Goal: Entertainment & Leisure: Consume media (video, audio)

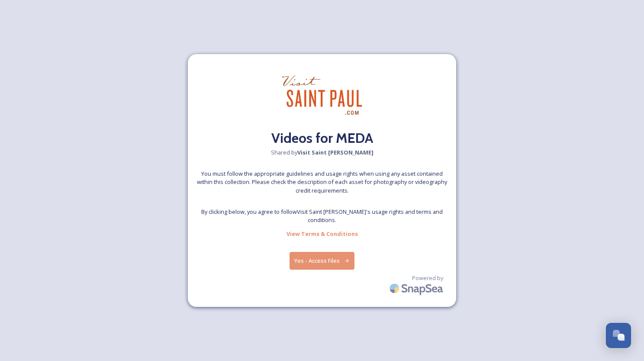
click at [326, 253] on button "Yes - Access Files" at bounding box center [322, 261] width 65 height 18
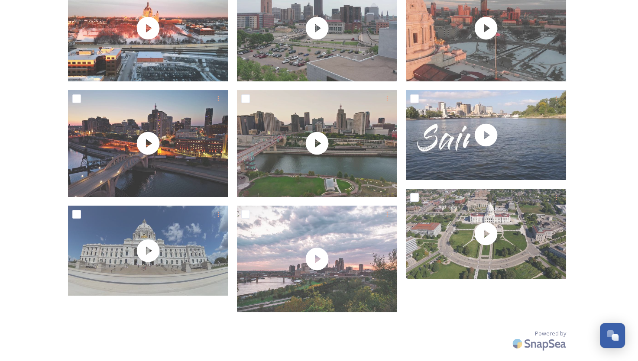
scroll to position [177, 0]
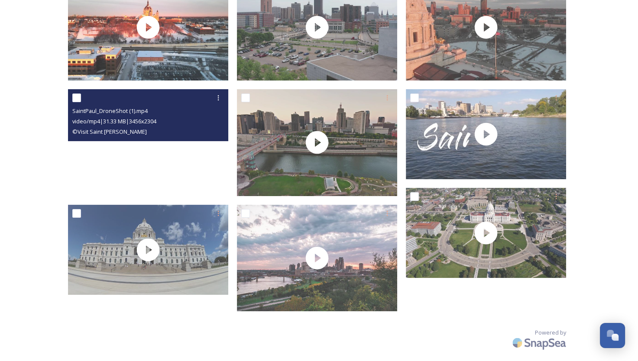
click at [169, 153] on video "SaintPaul_DroneShot (1).mp4" at bounding box center [148, 142] width 160 height 107
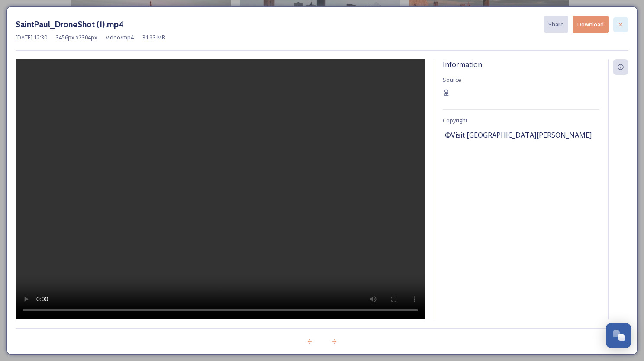
click at [622, 22] on icon at bounding box center [620, 24] width 7 height 7
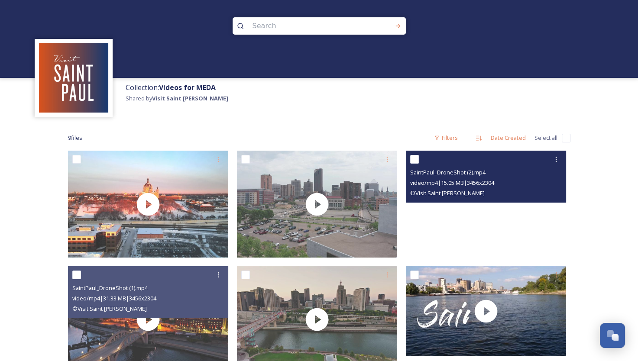
click at [506, 220] on video "SaintPaul_DroneShot (2).mp4" at bounding box center [486, 204] width 160 height 107
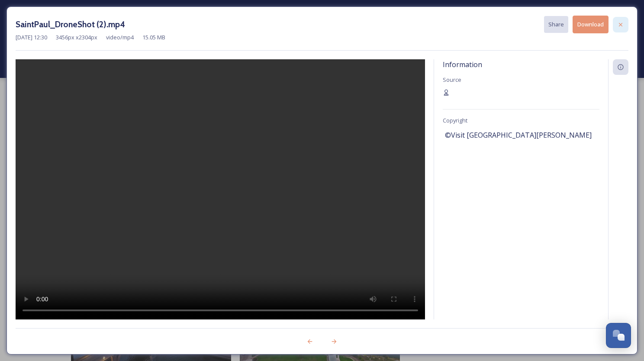
click at [625, 23] on div at bounding box center [621, 25] width 16 height 16
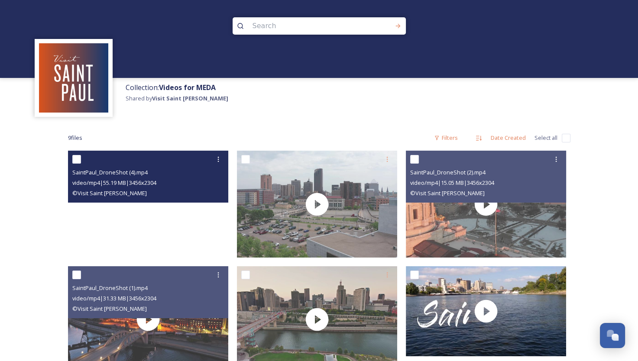
click at [155, 221] on video "SaintPaul_DroneShot (4).mp4" at bounding box center [148, 204] width 160 height 107
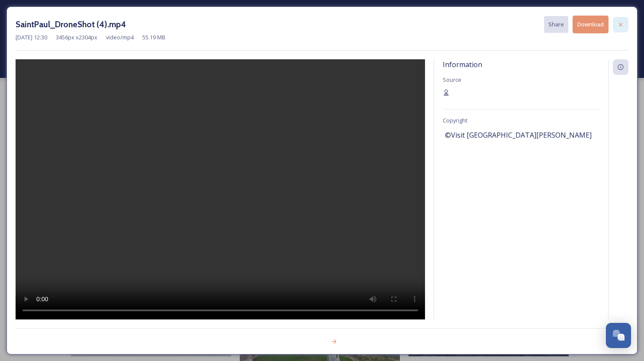
click at [619, 23] on icon at bounding box center [620, 24] width 3 height 3
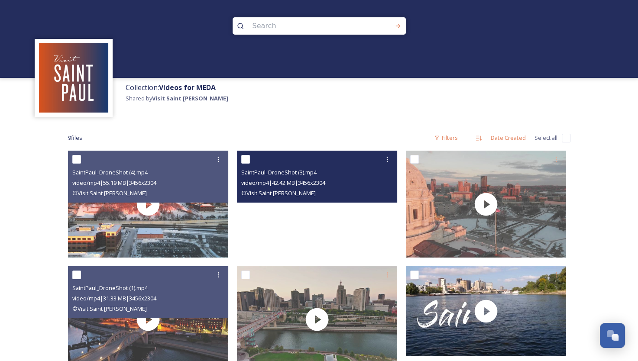
click at [330, 219] on video "SaintPaul_DroneShot (3).mp4" at bounding box center [317, 204] width 160 height 107
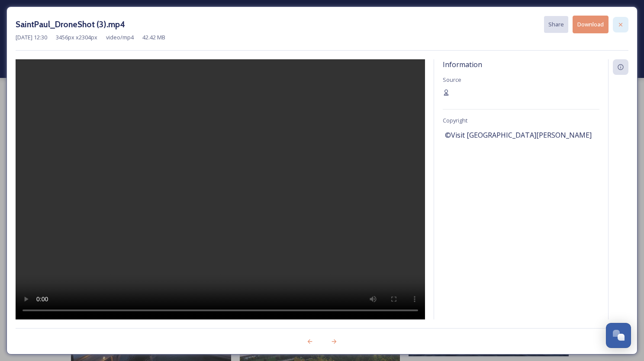
click at [619, 25] on icon at bounding box center [620, 24] width 7 height 7
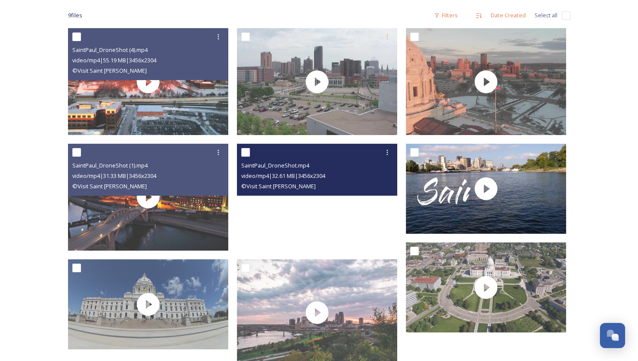
scroll to position [130, 0]
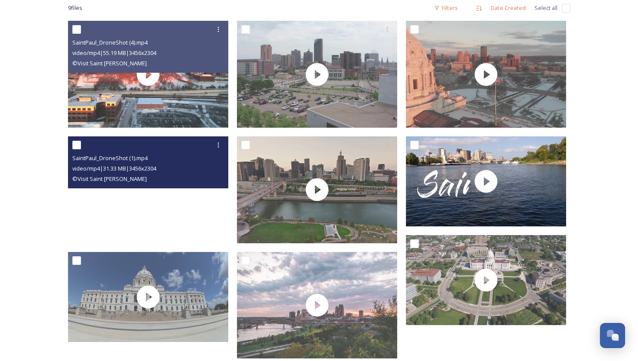
click at [202, 210] on video "SaintPaul_DroneShot (1).mp4" at bounding box center [148, 189] width 160 height 107
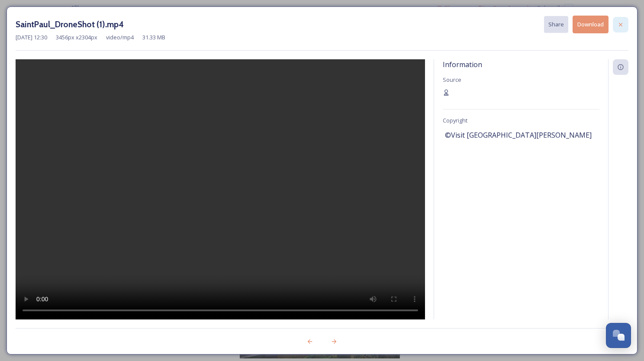
click at [621, 26] on icon at bounding box center [620, 24] width 7 height 7
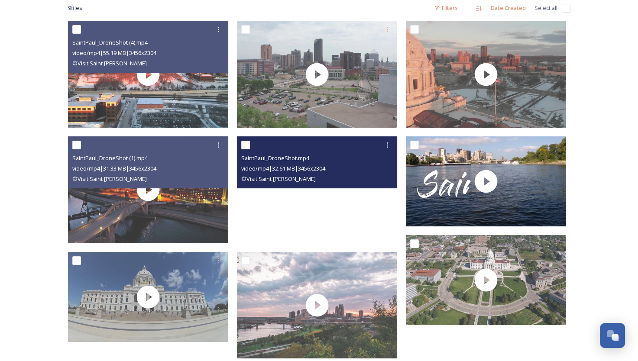
click at [347, 208] on video "SaintPaul_DroneShot.mp4" at bounding box center [317, 189] width 160 height 107
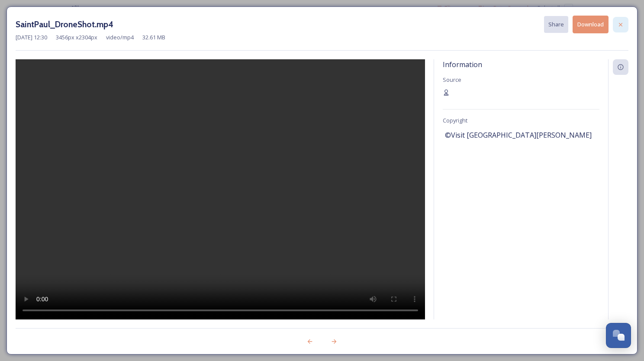
click at [621, 20] on div at bounding box center [621, 25] width 16 height 16
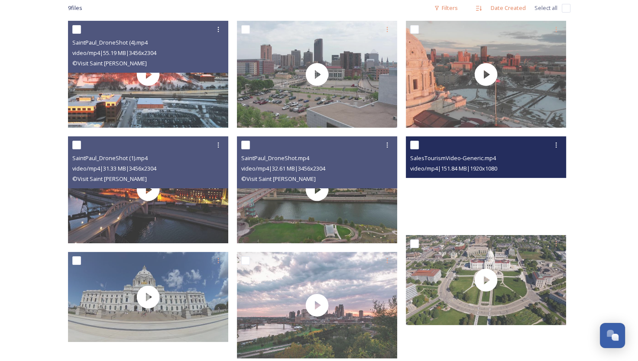
click at [484, 203] on video "SalesTourismVideo-Generic.mp4" at bounding box center [486, 181] width 160 height 90
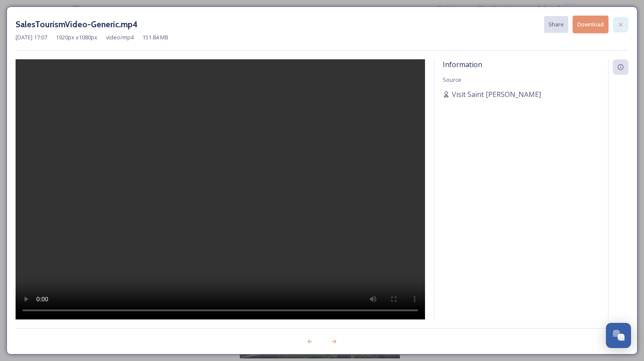
click at [623, 27] on icon at bounding box center [620, 24] width 7 height 7
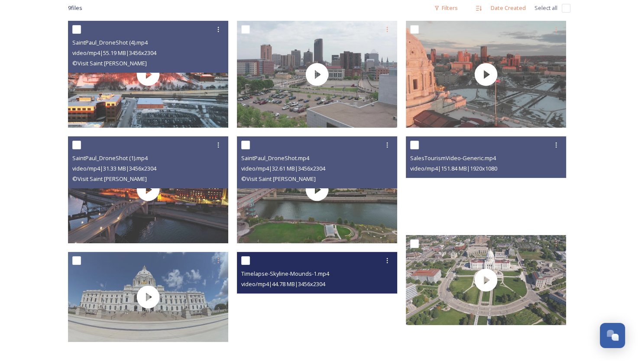
click at [338, 322] on video "Timelapse-Skyline-Mounds-1.mp4" at bounding box center [317, 305] width 160 height 107
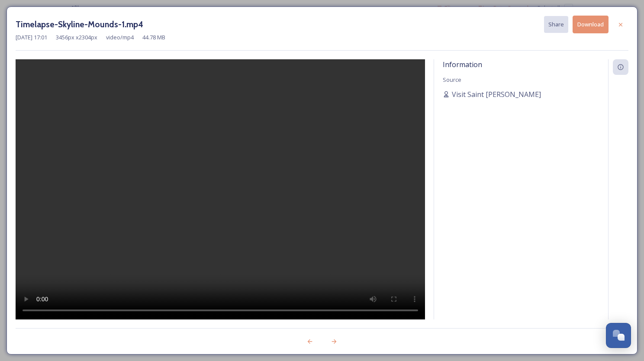
click at [619, 25] on icon at bounding box center [620, 24] width 7 height 7
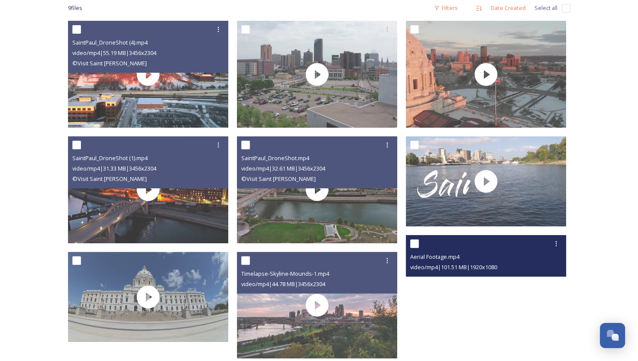
click at [466, 297] on video "Aerial Footage.mp4" at bounding box center [486, 280] width 160 height 90
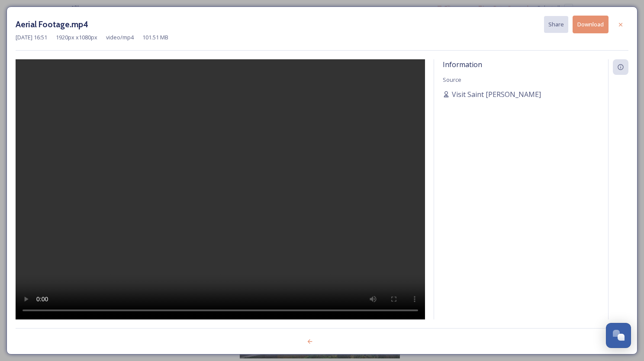
click at [622, 24] on icon at bounding box center [620, 24] width 7 height 7
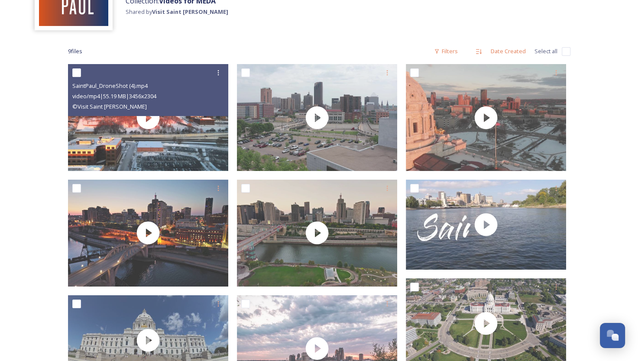
scroll to position [177, 0]
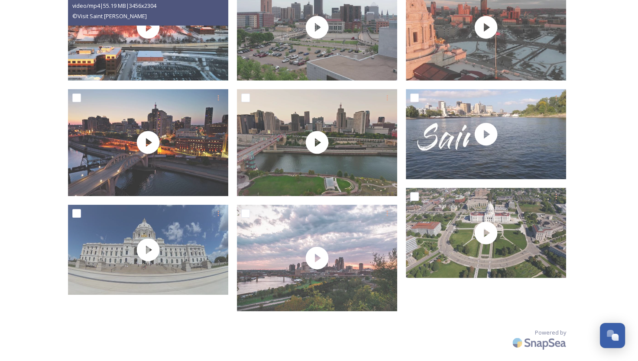
click at [591, 255] on div "Collection: Videos for MEDA Shared by Visit Saint [PERSON_NAME] 9 file s Filter…" at bounding box center [319, 92] width 638 height 538
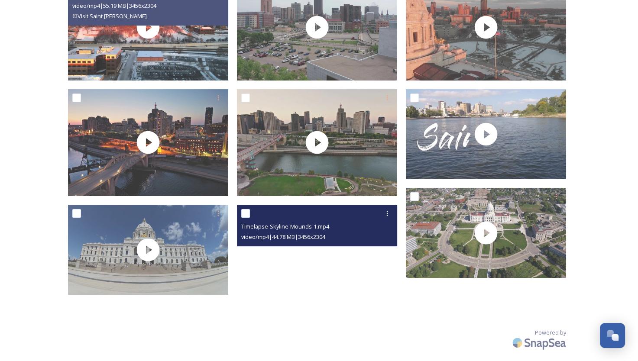
click at [377, 278] on video "Timelapse-Skyline-Mounds-1.mp4" at bounding box center [317, 258] width 160 height 107
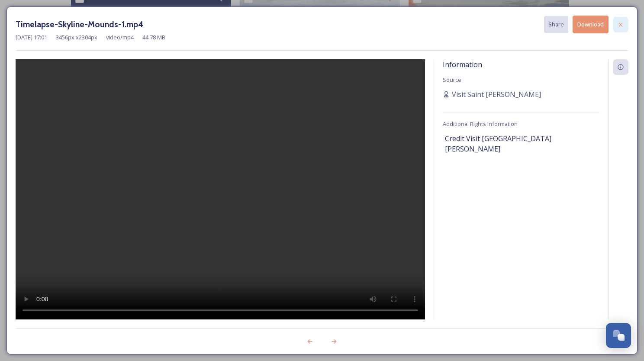
click at [615, 25] on div at bounding box center [621, 25] width 16 height 16
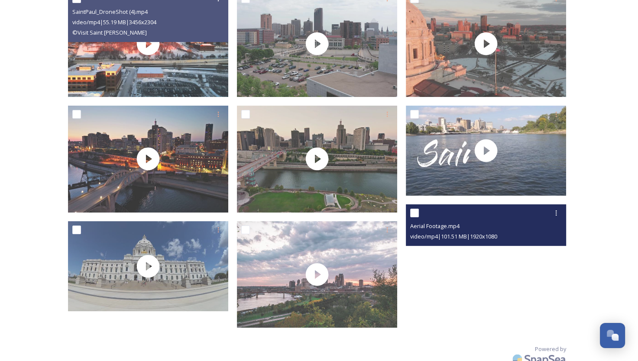
click at [466, 255] on video "Aerial Footage.mp4" at bounding box center [486, 249] width 160 height 90
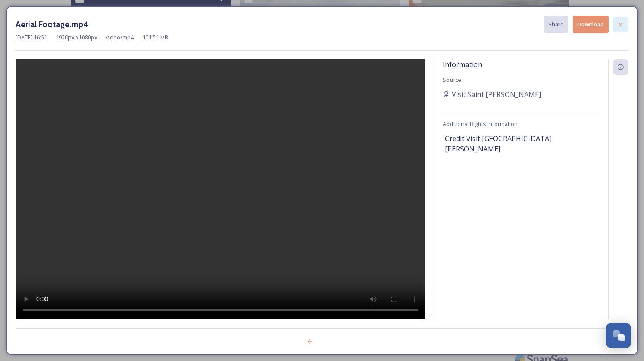
click at [622, 23] on icon at bounding box center [620, 24] width 7 height 7
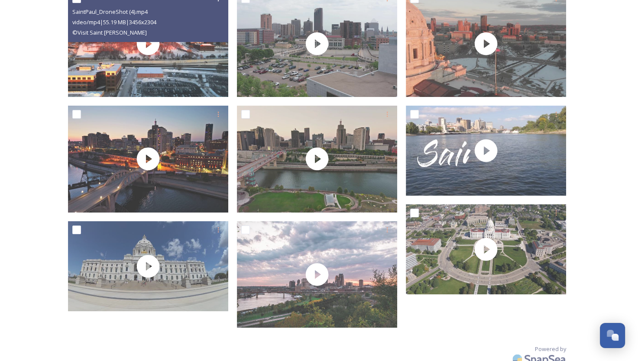
click at [619, 103] on div "Collection: Videos for MEDA Shared by Visit Saint [PERSON_NAME] 9 file s Filter…" at bounding box center [319, 108] width 638 height 538
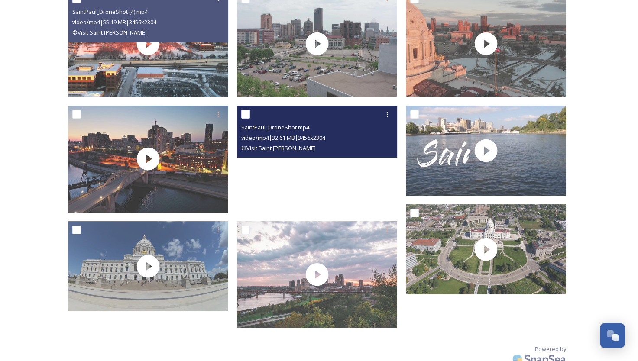
click at [369, 181] on video "SaintPaul_DroneShot.mp4" at bounding box center [317, 159] width 160 height 107
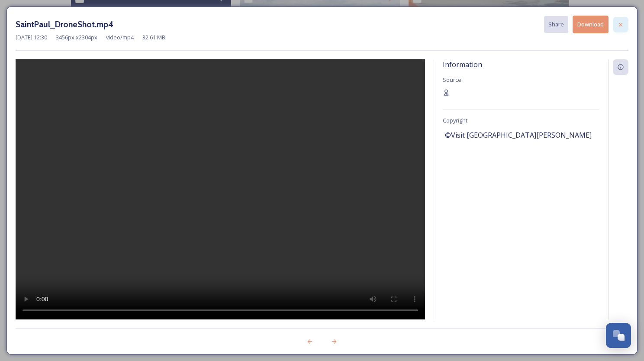
click at [625, 24] on div at bounding box center [621, 25] width 16 height 16
